Goal: Information Seeking & Learning: Find specific fact

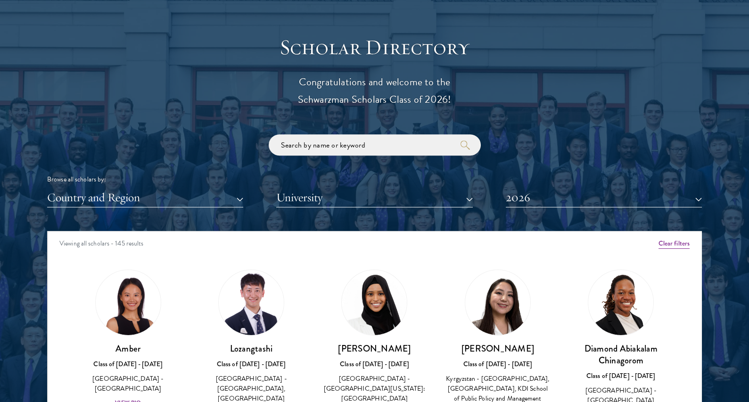
scroll to position [1032, 0]
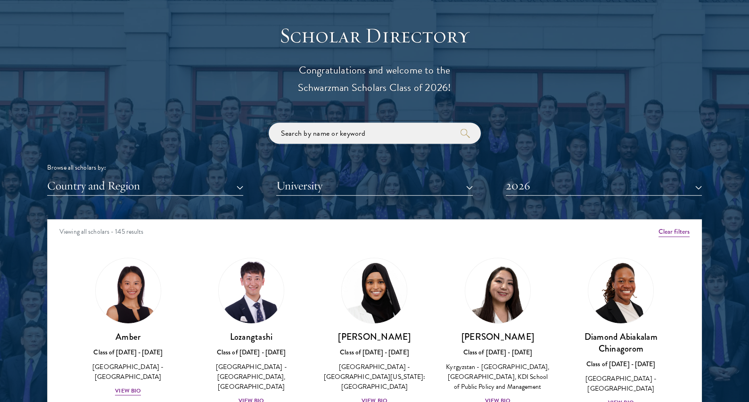
click at [305, 138] on input "search" at bounding box center [375, 133] width 212 height 21
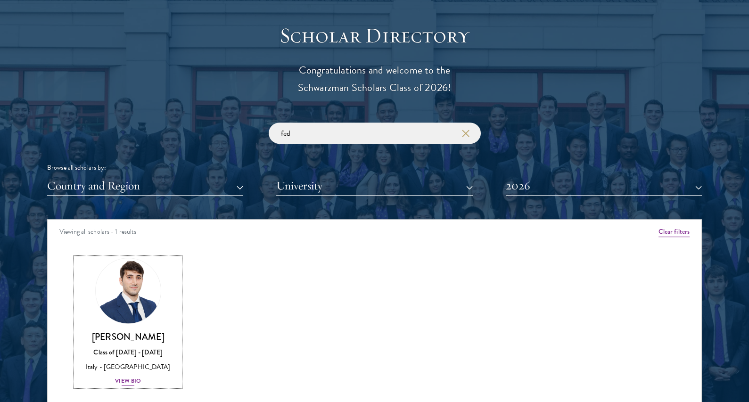
click at [121, 308] on img at bounding box center [128, 291] width 72 height 72
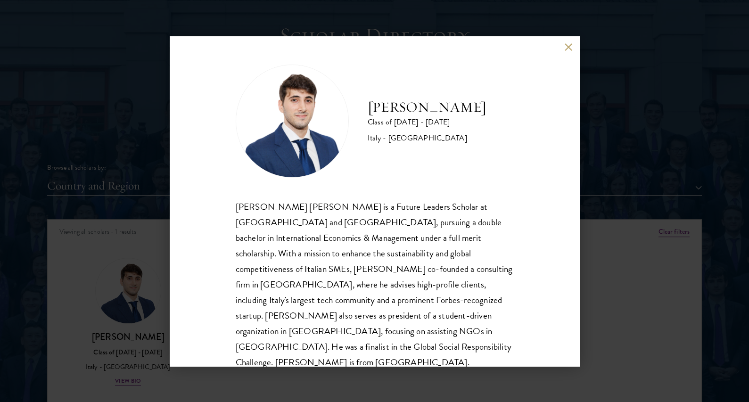
click at [415, 104] on h2 "[PERSON_NAME]" at bounding box center [427, 107] width 119 height 19
copy h2 "[PERSON_NAME]"
click at [570, 46] on button at bounding box center [569, 47] width 8 height 8
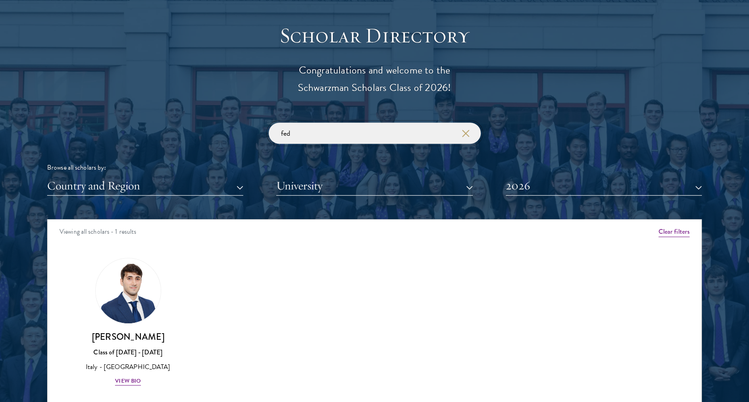
click at [321, 134] on input "fed" at bounding box center [375, 133] width 212 height 21
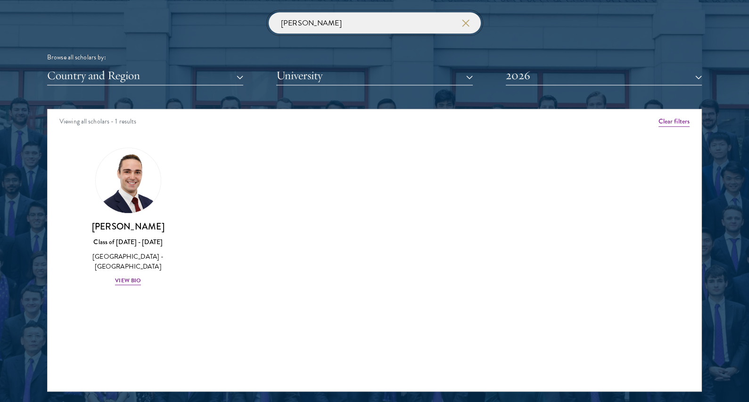
scroll to position [1152, 0]
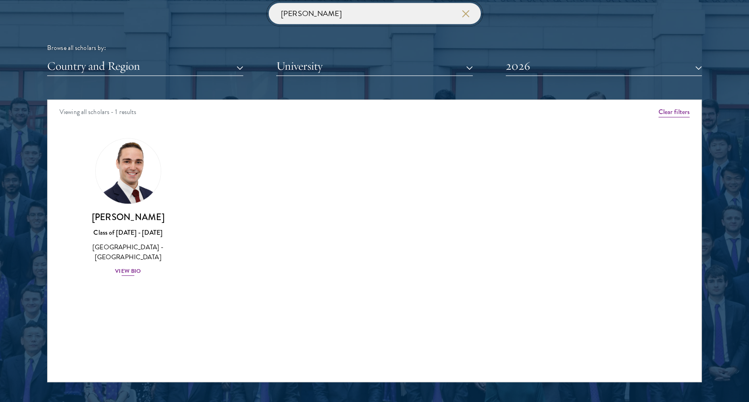
type input "[PERSON_NAME]"
click at [124, 168] on img at bounding box center [128, 171] width 72 height 72
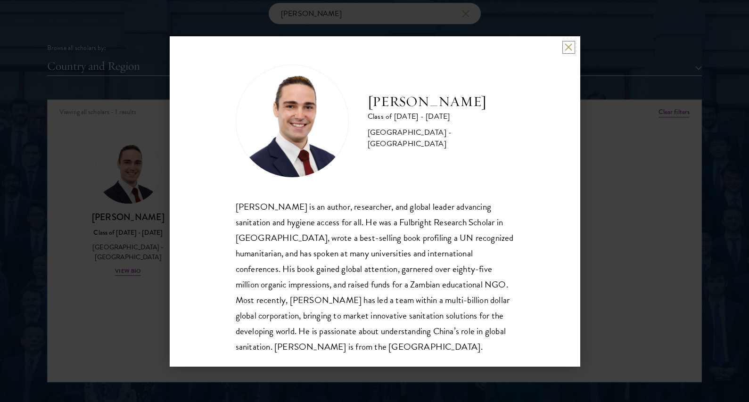
click at [567, 46] on button at bounding box center [569, 47] width 8 height 8
